Goal: Information Seeking & Learning: Learn about a topic

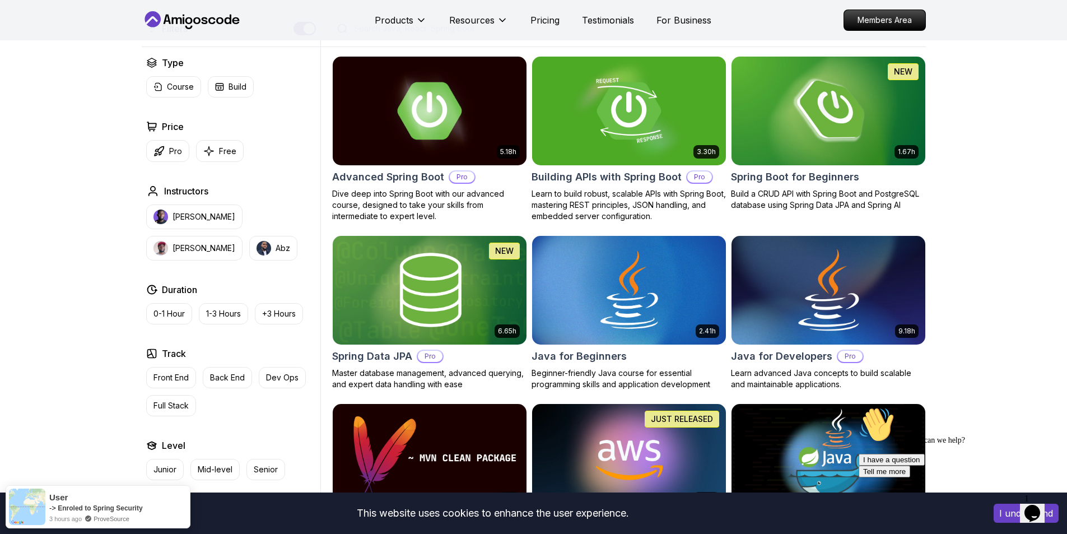
scroll to position [504, 0]
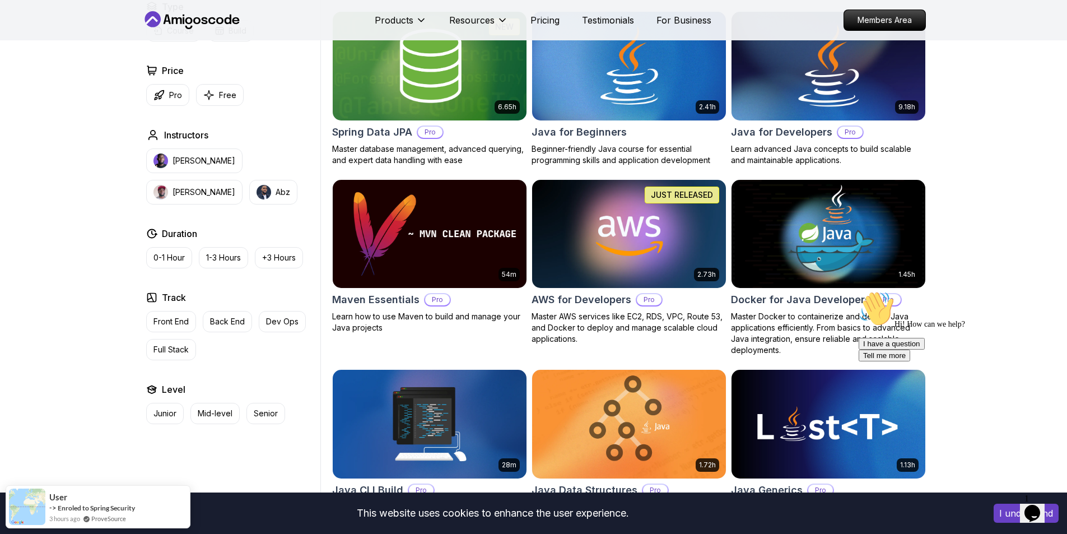
click at [845, 96] on img at bounding box center [828, 66] width 203 height 114
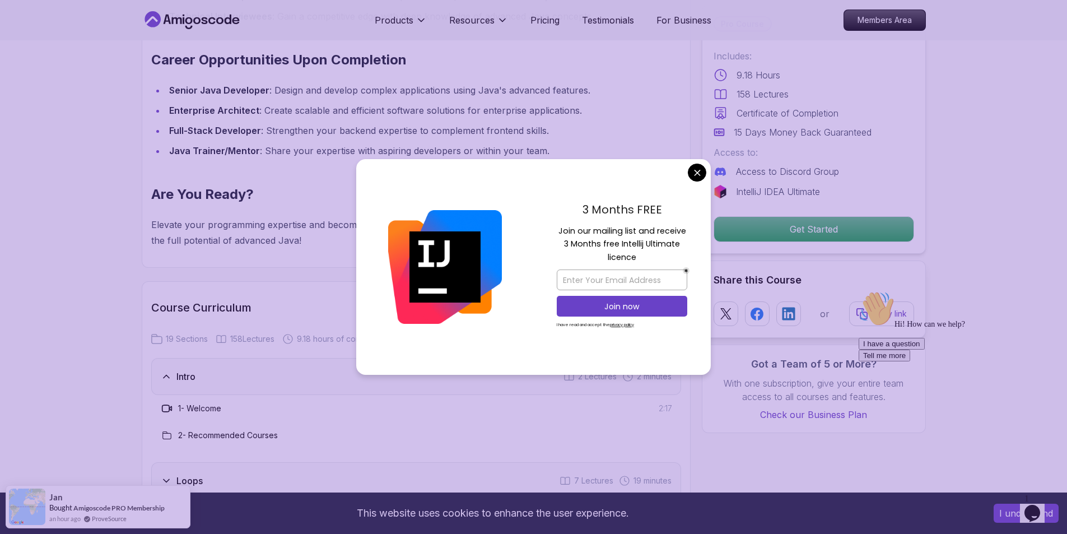
scroll to position [1400, 0]
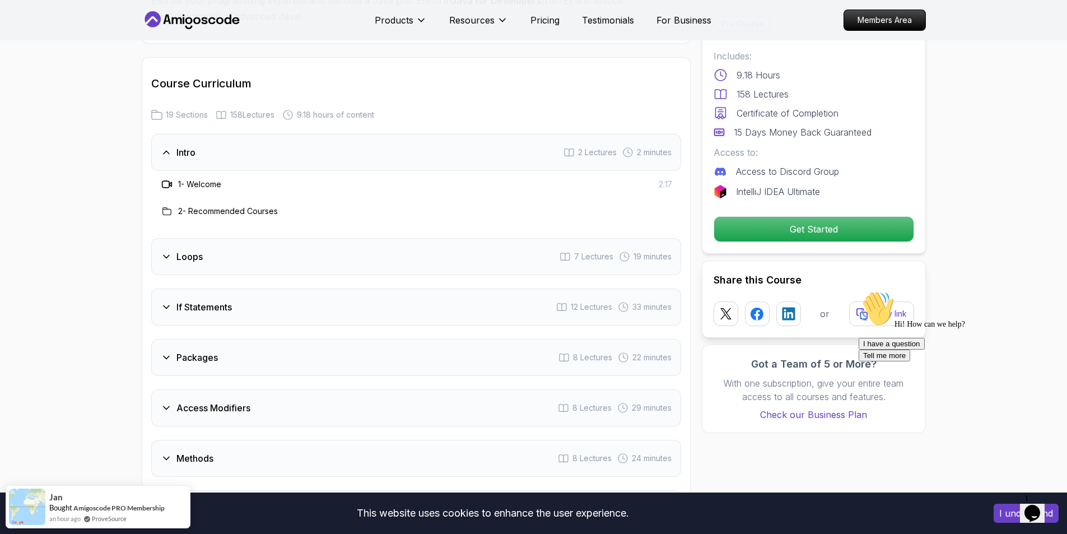
click at [274, 240] on div "Loops 7 Lectures 19 minutes" at bounding box center [416, 256] width 530 height 37
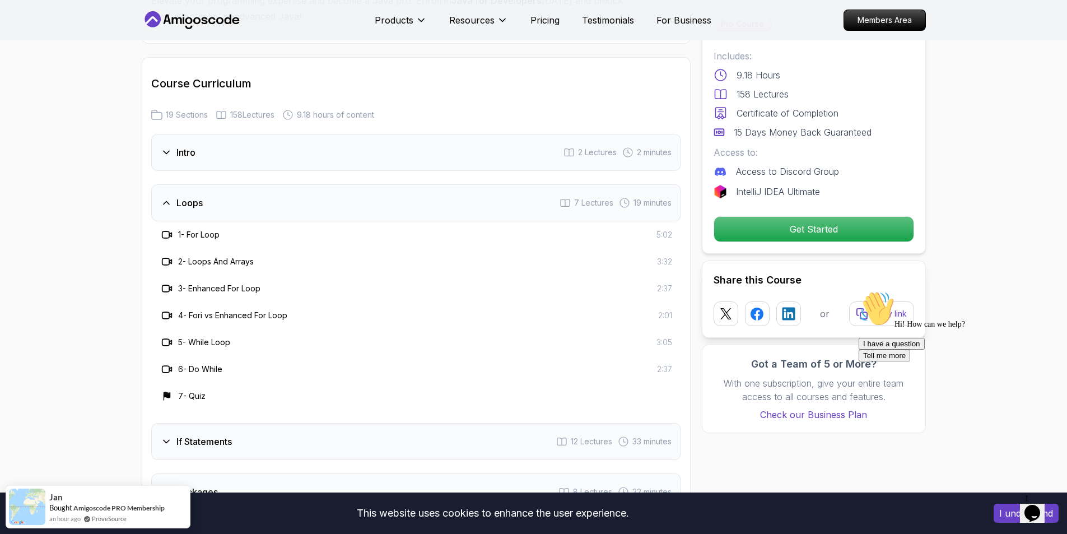
scroll to position [1456, 0]
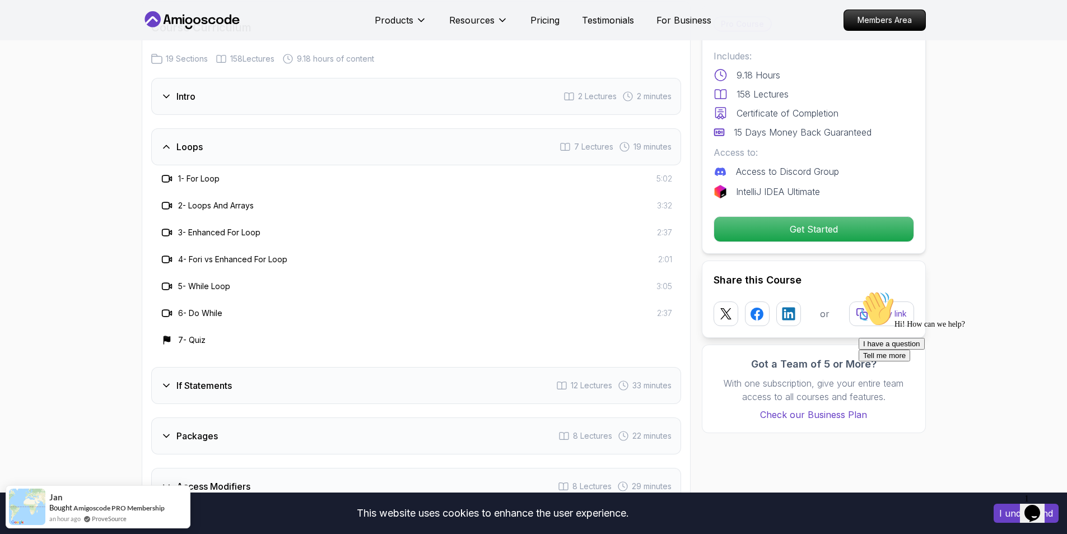
click at [313, 367] on div "If Statements 12 Lectures 33 minutes" at bounding box center [416, 385] width 530 height 37
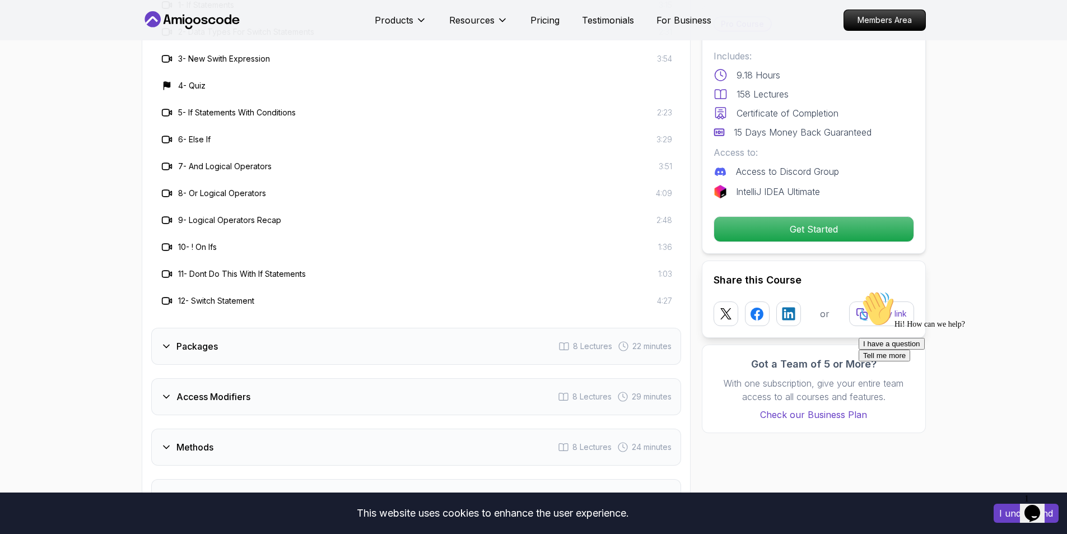
scroll to position [1737, 0]
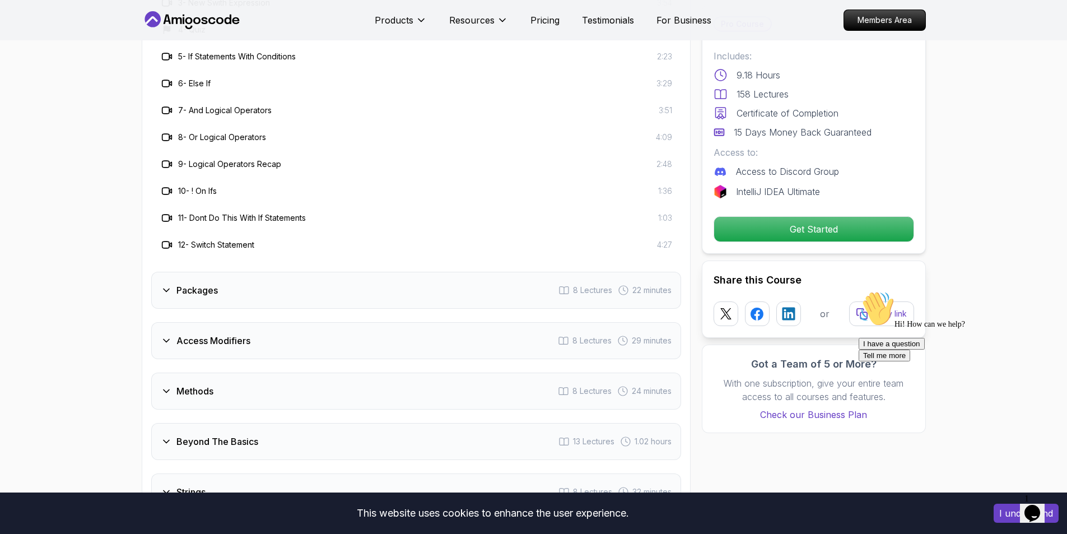
click at [342, 272] on div "Packages 8 Lectures 22 minutes" at bounding box center [416, 290] width 530 height 37
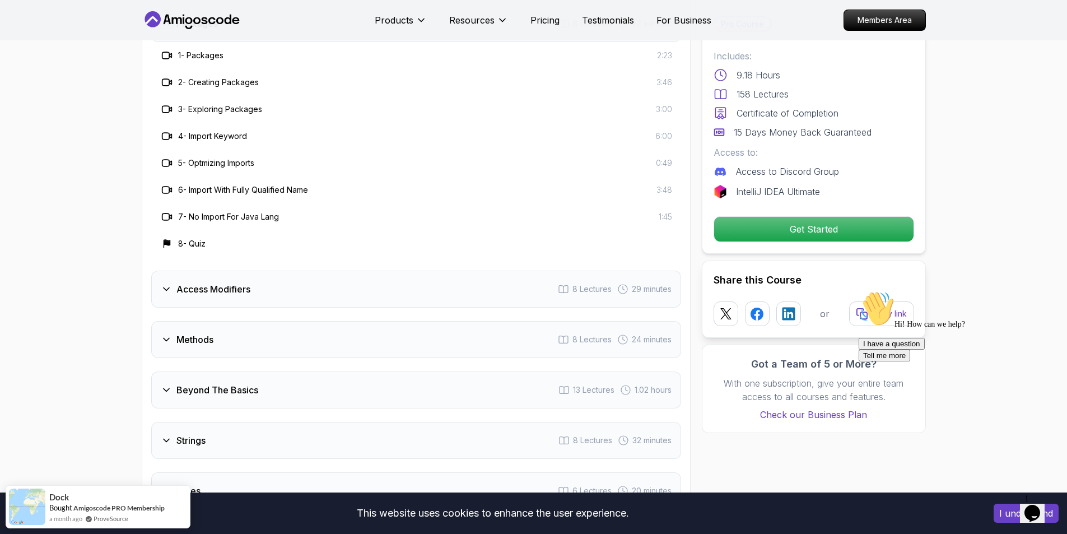
scroll to position [1624, 0]
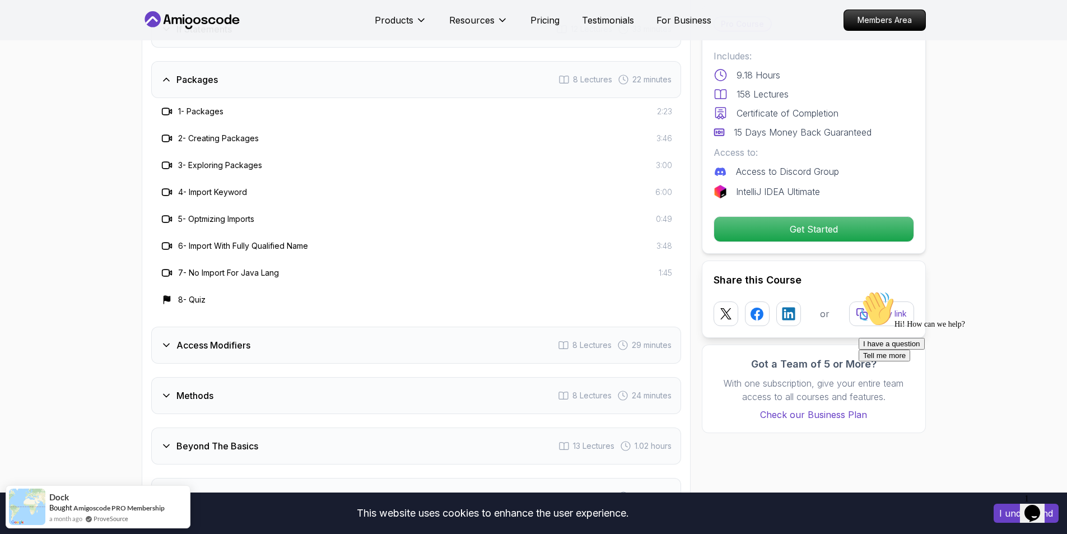
click at [306, 327] on div "Access Modifiers 8 Lectures 29 minutes" at bounding box center [416, 345] width 530 height 37
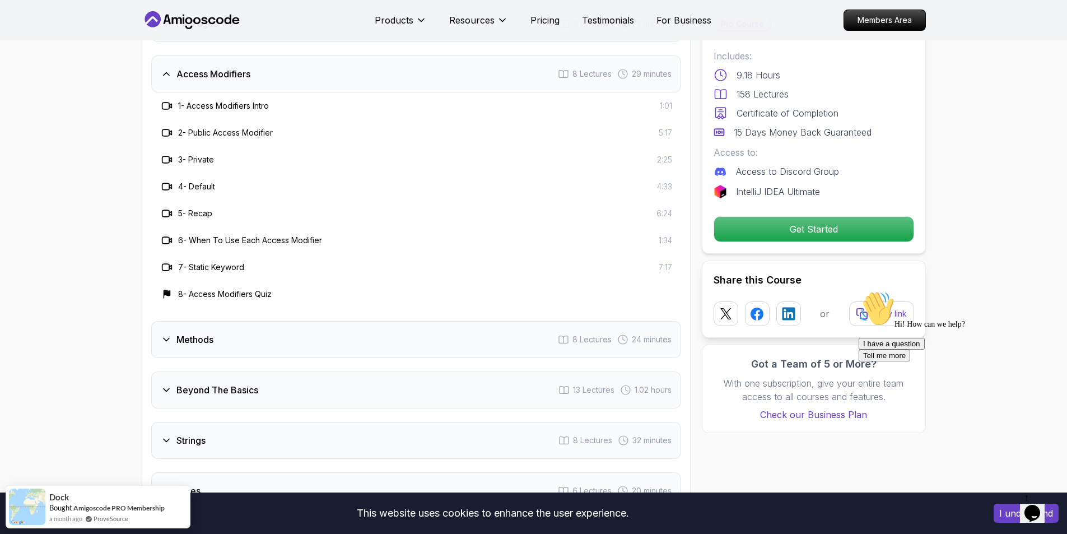
scroll to position [1793, 0]
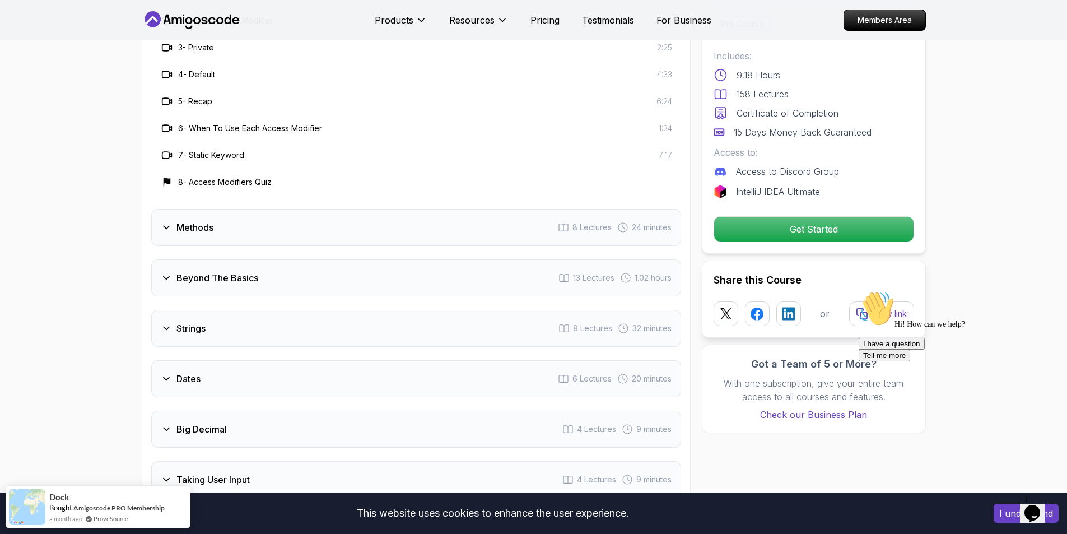
click at [277, 210] on div "Methods 8 Lectures 24 minutes" at bounding box center [416, 227] width 530 height 37
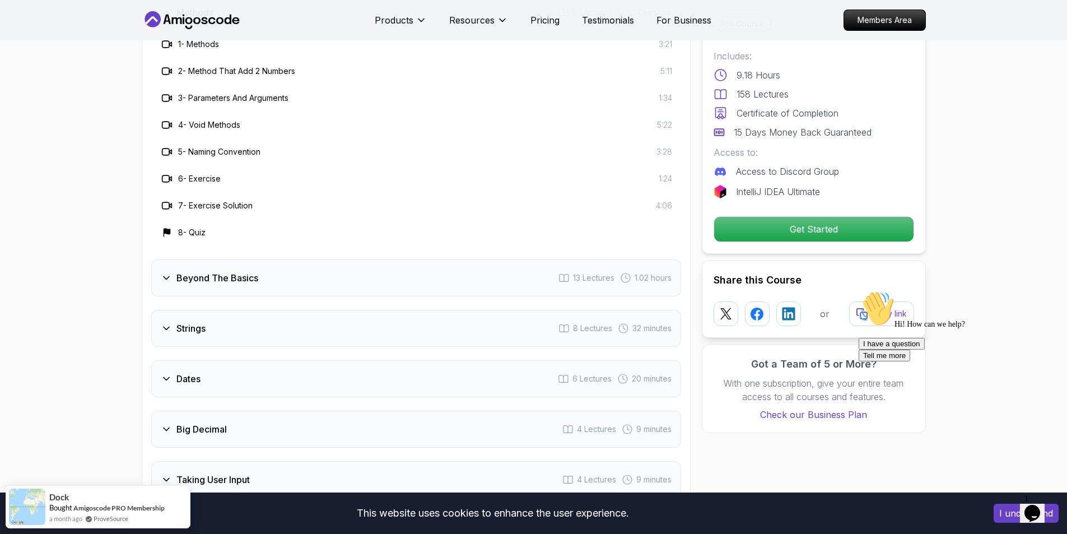
scroll to position [1961, 0]
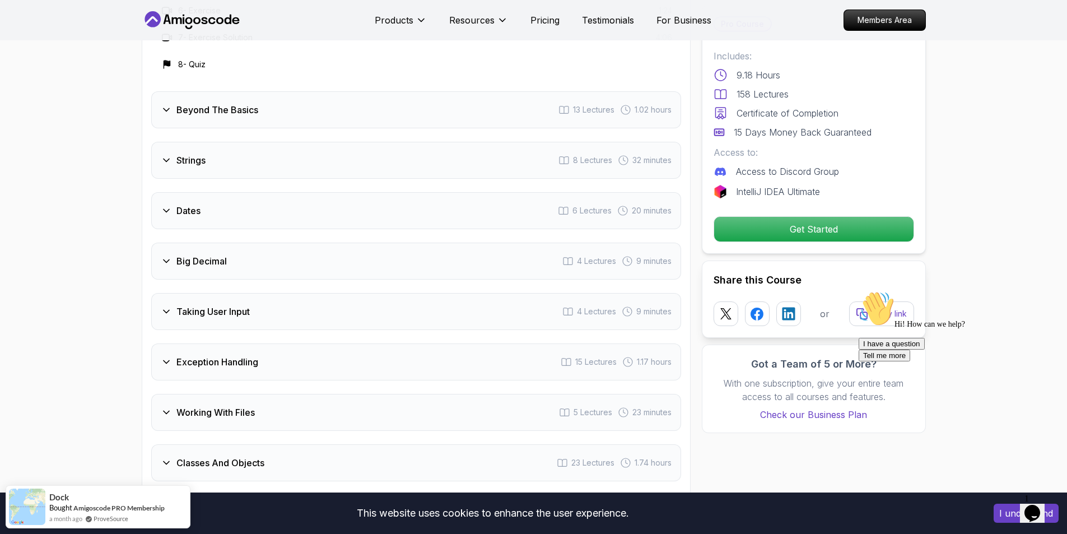
click at [260, 206] on div "Dates 6 Lectures 20 minutes" at bounding box center [416, 210] width 530 height 37
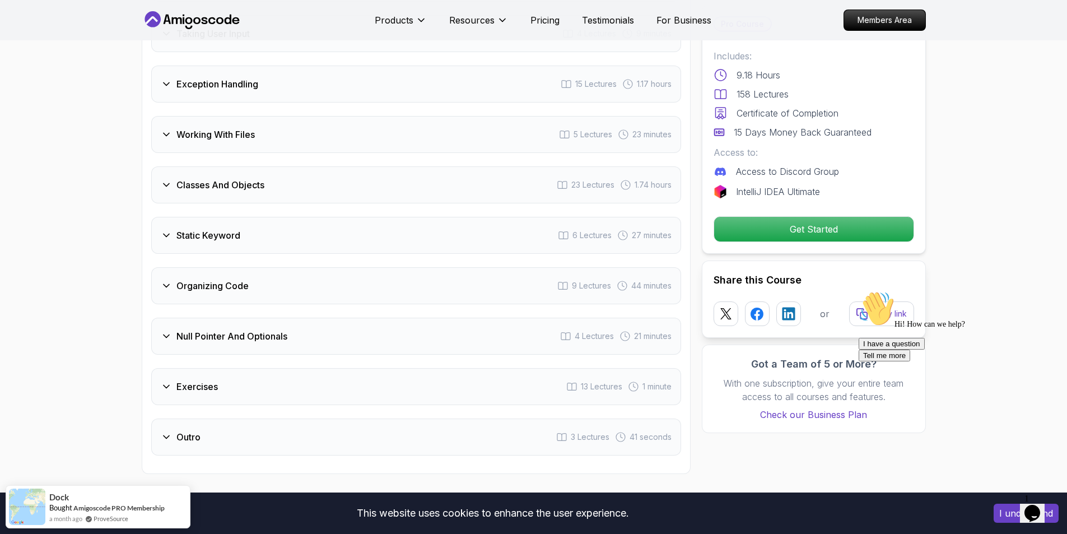
click at [260, 217] on div "Static Keyword 6 Lectures 27 minutes" at bounding box center [416, 235] width 530 height 37
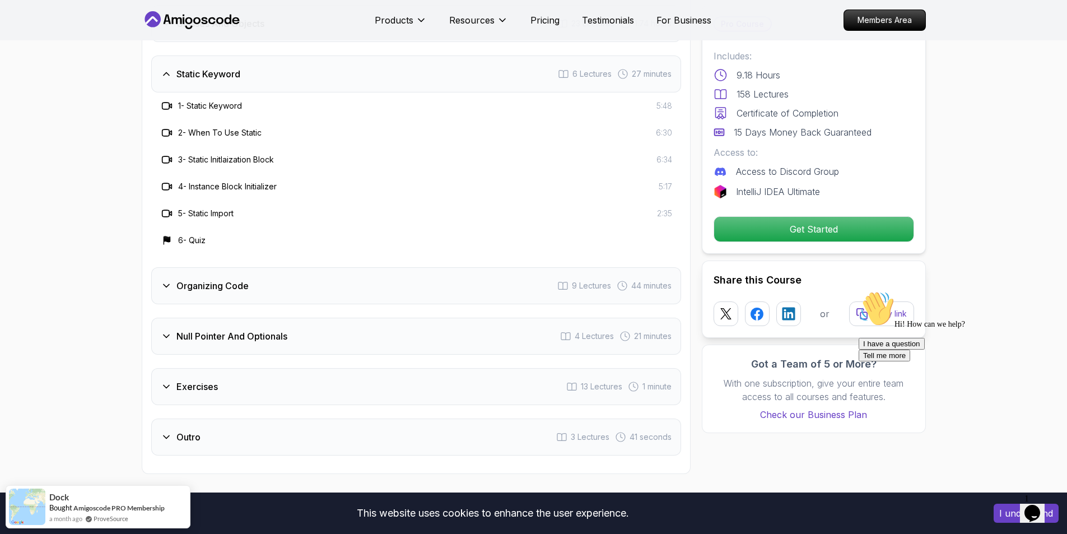
scroll to position [2023, 0]
